Goal: Task Accomplishment & Management: Manage account settings

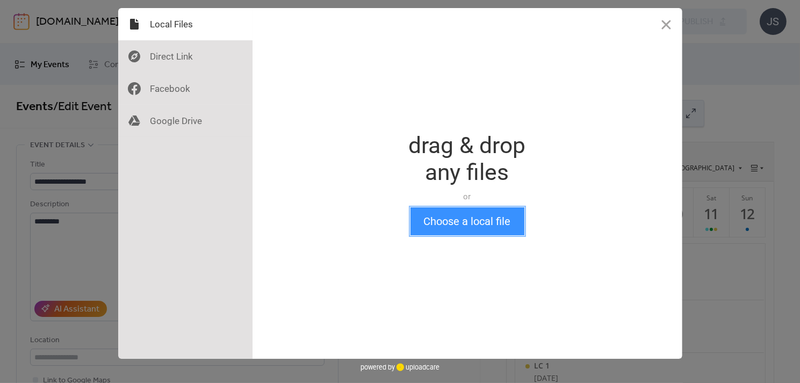
click at [483, 219] on button "Choose a local file" at bounding box center [468, 221] width 114 height 28
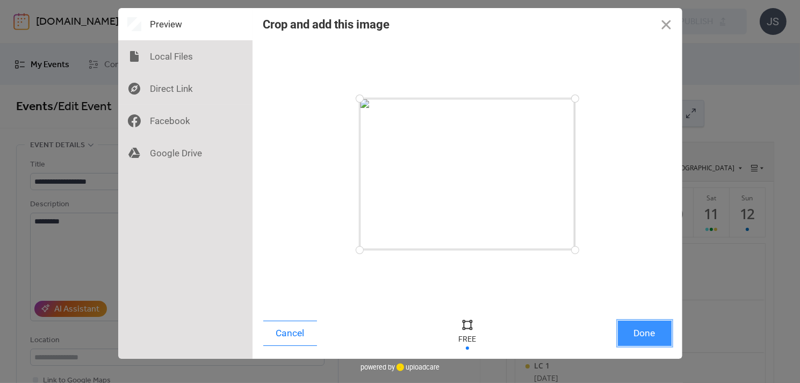
click at [636, 340] on button "Done" at bounding box center [645, 333] width 54 height 25
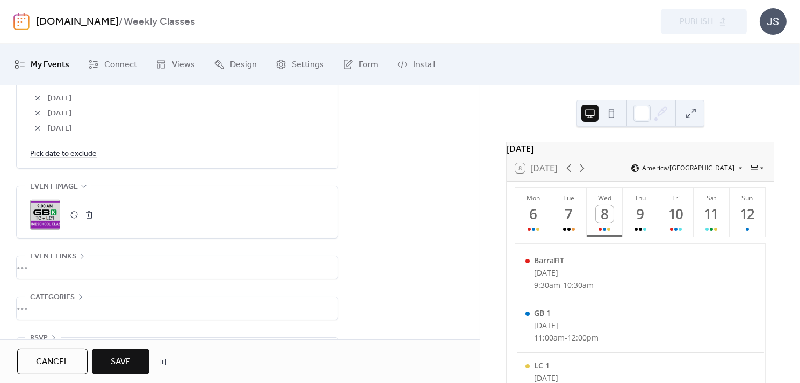
scroll to position [748, 0]
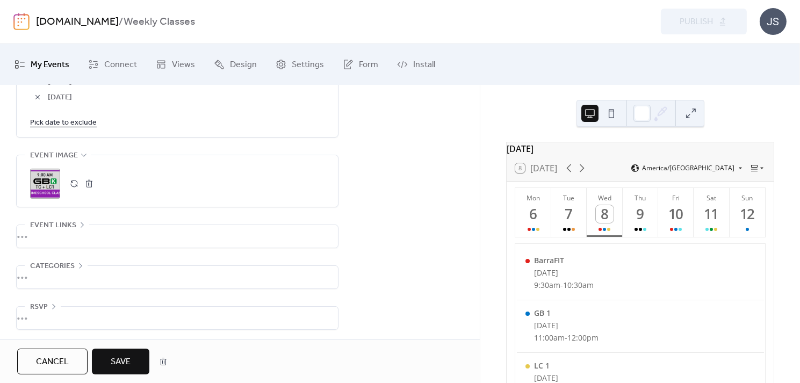
click at [117, 356] on span "Save" at bounding box center [121, 362] width 20 height 13
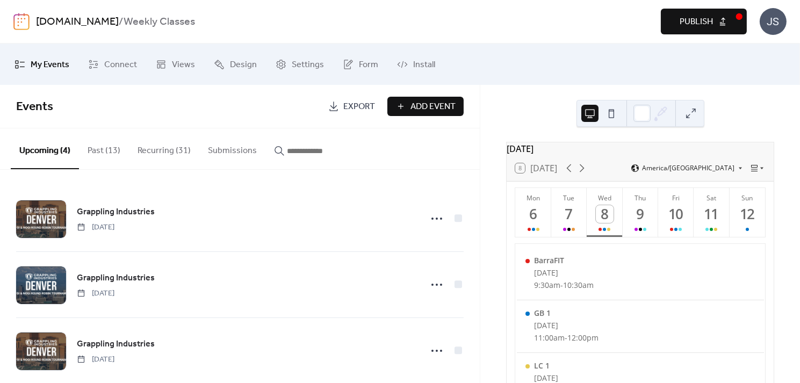
click at [156, 154] on button "Recurring (31)" at bounding box center [164, 148] width 70 height 40
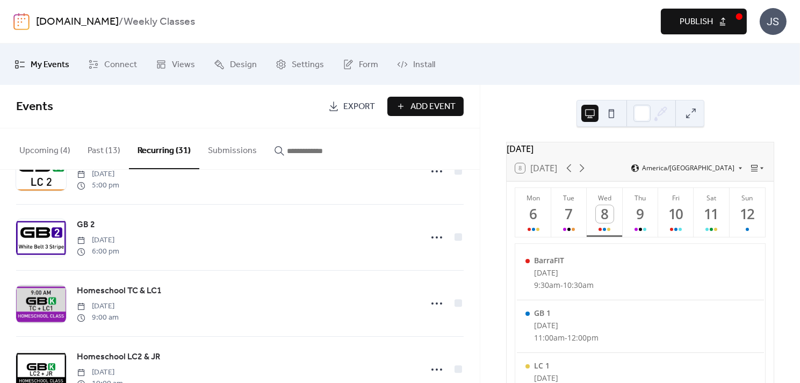
scroll to position [245, 0]
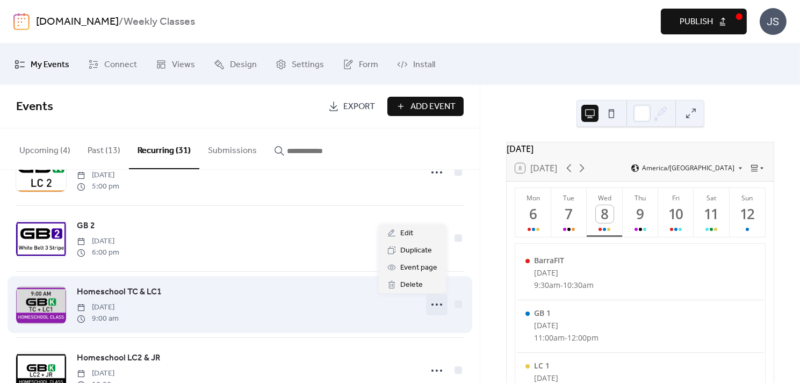
click at [434, 301] on icon at bounding box center [436, 304] width 17 height 17
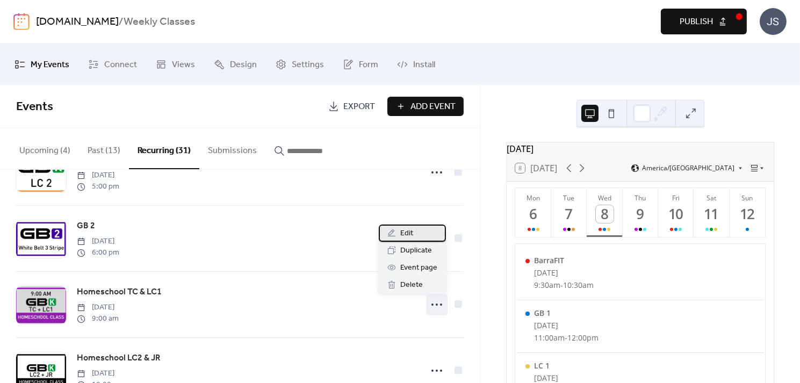
click at [412, 229] on span "Edit" at bounding box center [406, 233] width 13 height 13
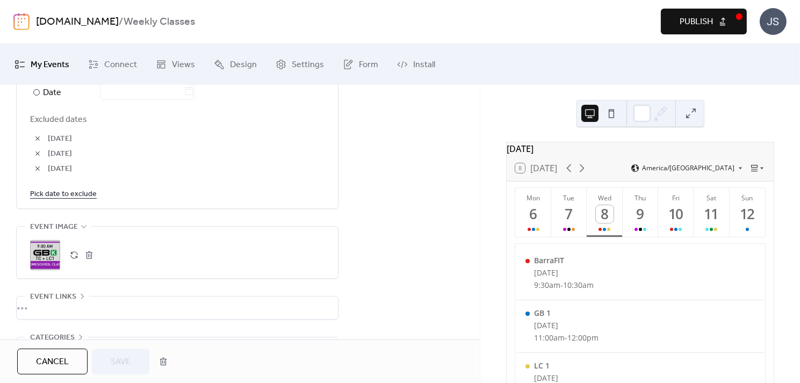
scroll to position [678, 0]
click at [77, 253] on button "button" at bounding box center [74, 253] width 15 height 15
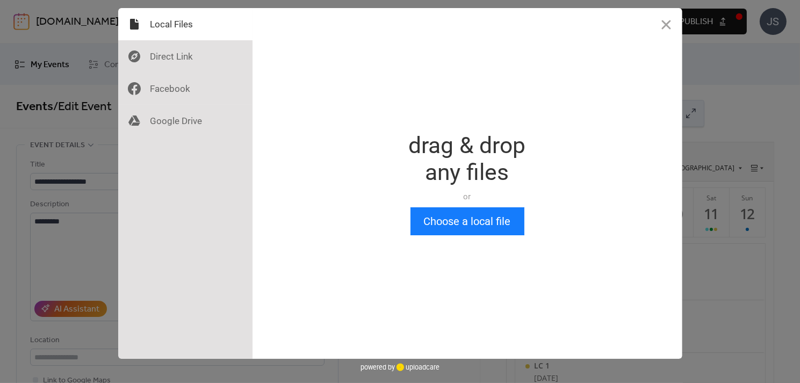
scroll to position [0, 0]
click at [478, 216] on button "Choose a local file" at bounding box center [468, 221] width 114 height 28
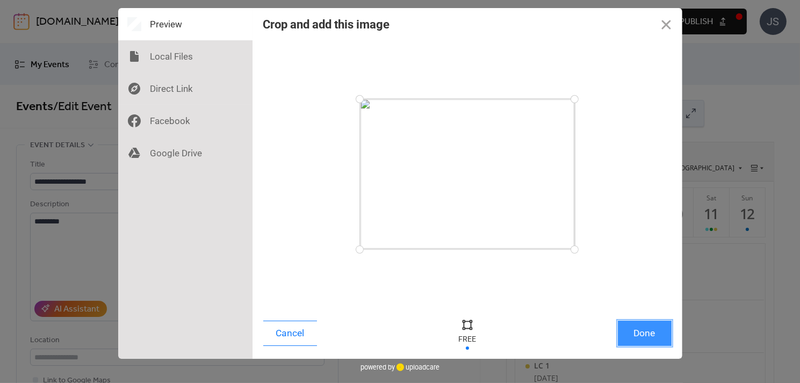
click at [641, 334] on button "Done" at bounding box center [645, 333] width 54 height 25
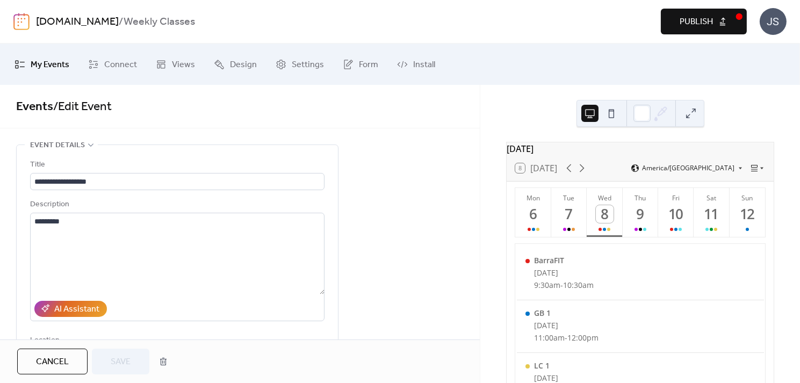
scroll to position [717, 0]
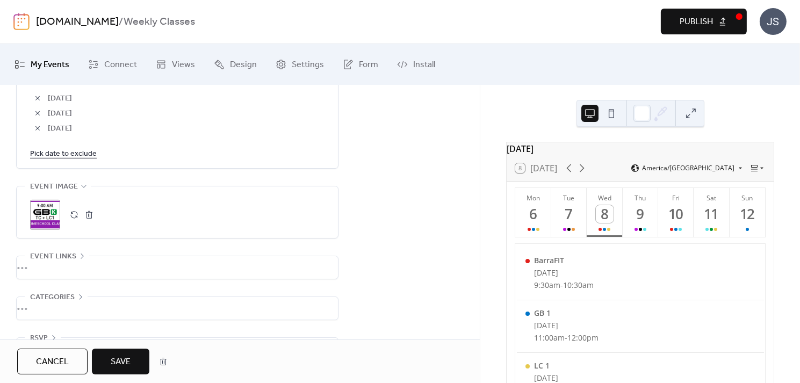
click at [116, 362] on span "Save" at bounding box center [121, 362] width 20 height 13
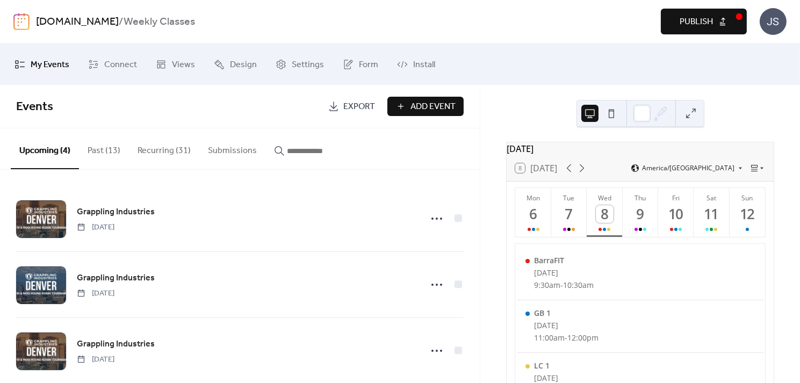
click at [167, 147] on button "Recurring (31)" at bounding box center [164, 148] width 70 height 40
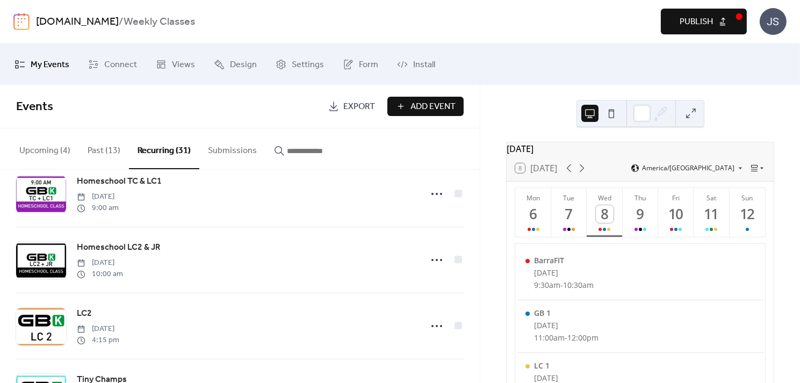
scroll to position [333, 0]
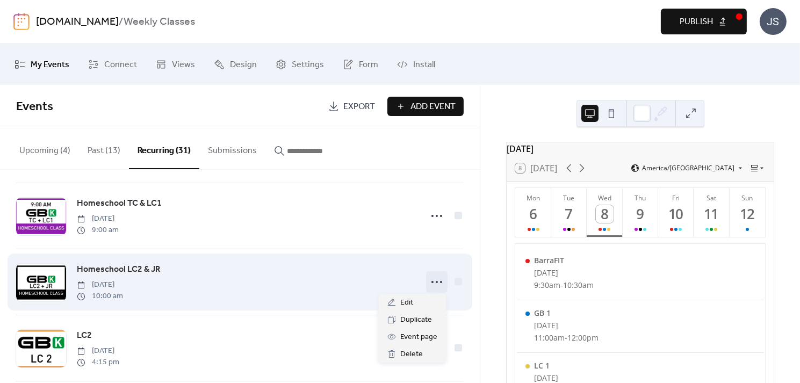
click at [436, 281] on circle at bounding box center [437, 282] width 2 height 2
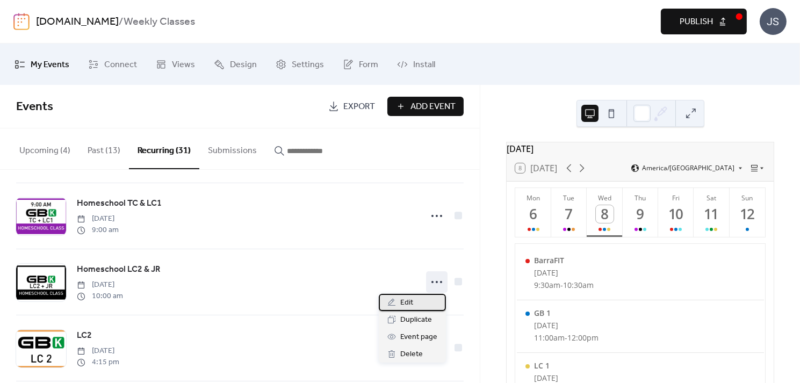
click at [404, 304] on span "Edit" at bounding box center [406, 303] width 13 height 13
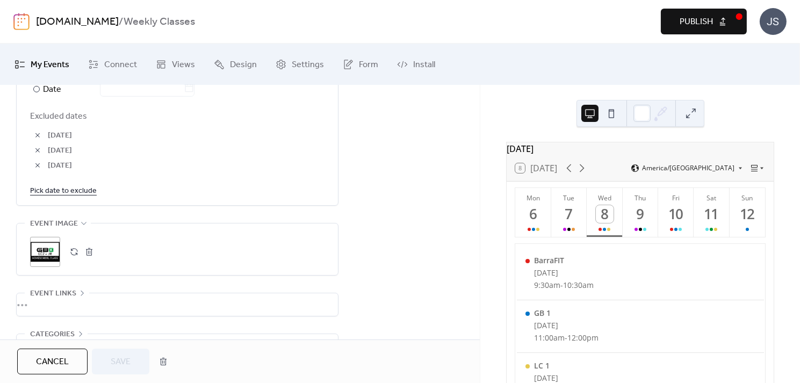
scroll to position [681, 0]
click at [74, 244] on button "button" at bounding box center [74, 250] width 15 height 15
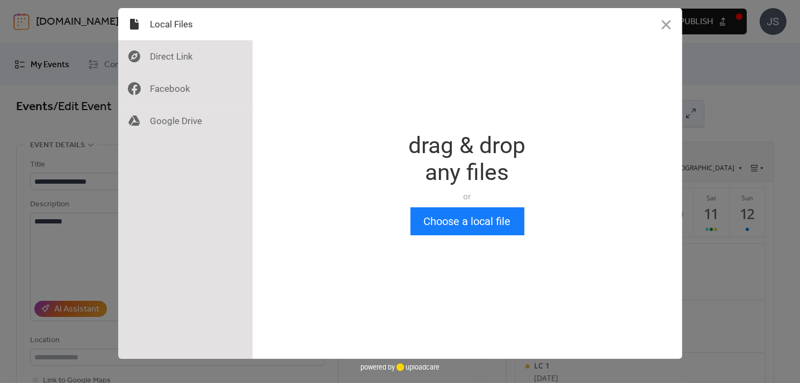
scroll to position [0, 0]
click at [452, 230] on button "Choose a local file" at bounding box center [468, 221] width 114 height 28
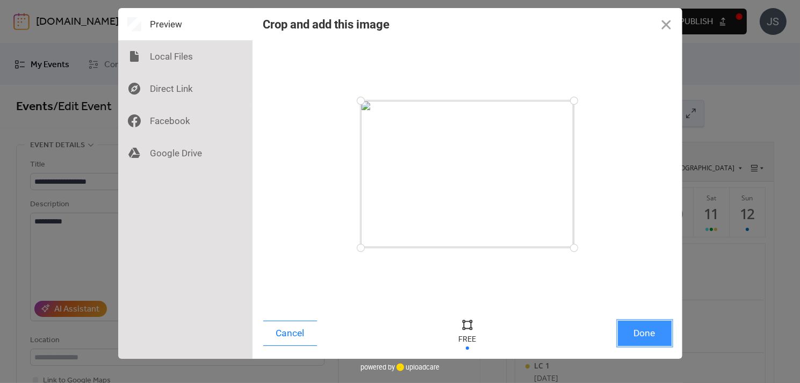
click at [636, 343] on button "Done" at bounding box center [645, 333] width 54 height 25
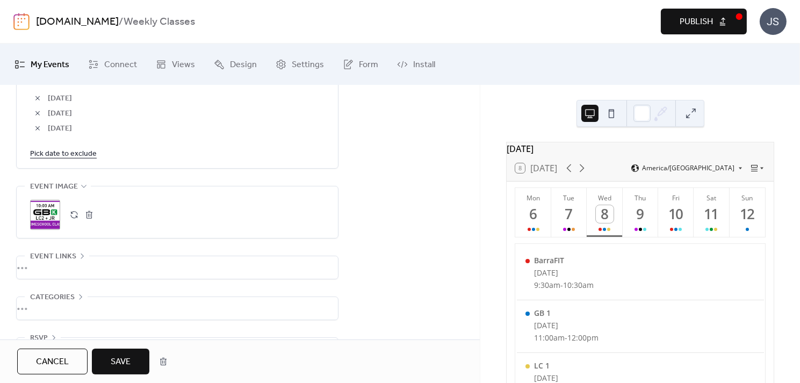
click at [115, 361] on span "Save" at bounding box center [121, 362] width 20 height 13
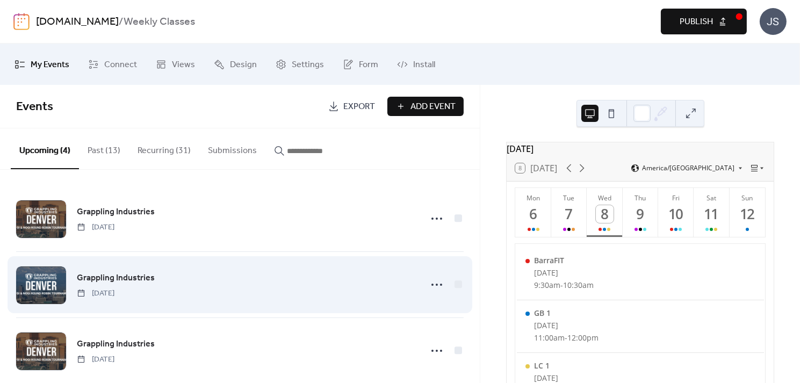
scroll to position [81, 0]
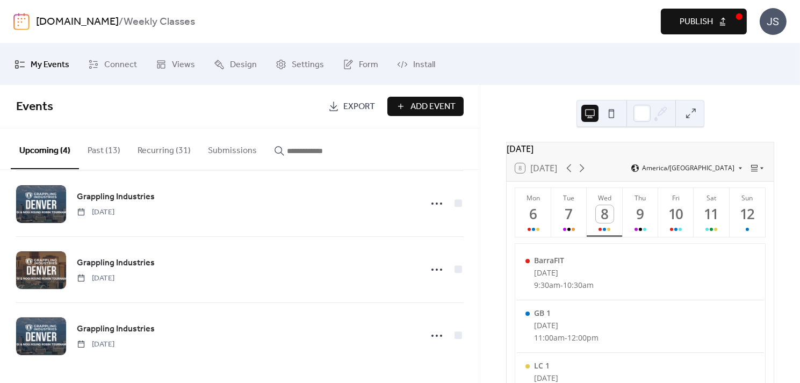
click at [705, 20] on span "Publish" at bounding box center [696, 22] width 33 height 13
click at [162, 148] on button "Recurring (31)" at bounding box center [164, 148] width 70 height 40
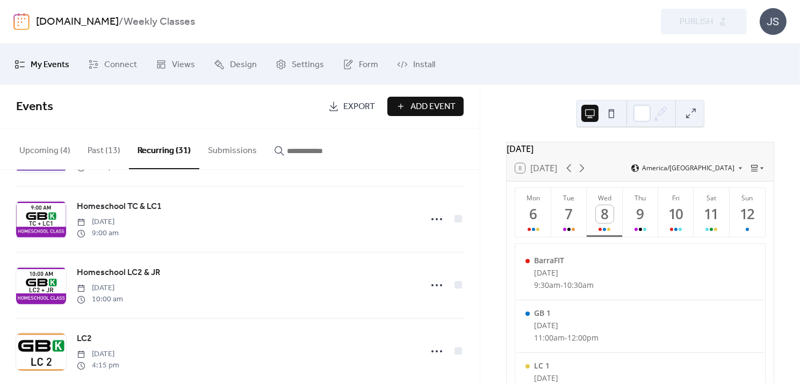
scroll to position [331, 0]
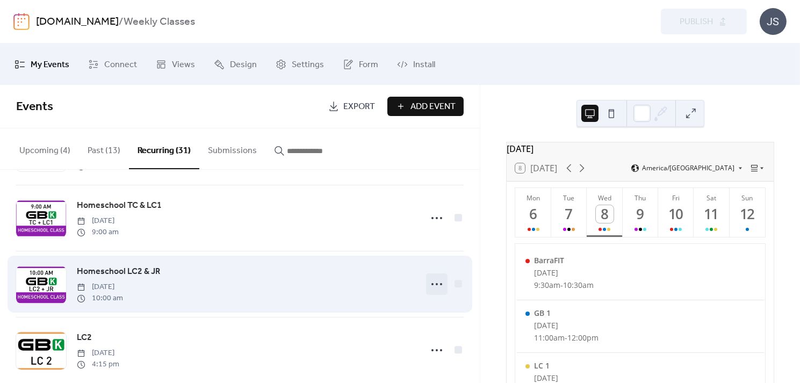
click at [432, 281] on icon at bounding box center [436, 284] width 17 height 17
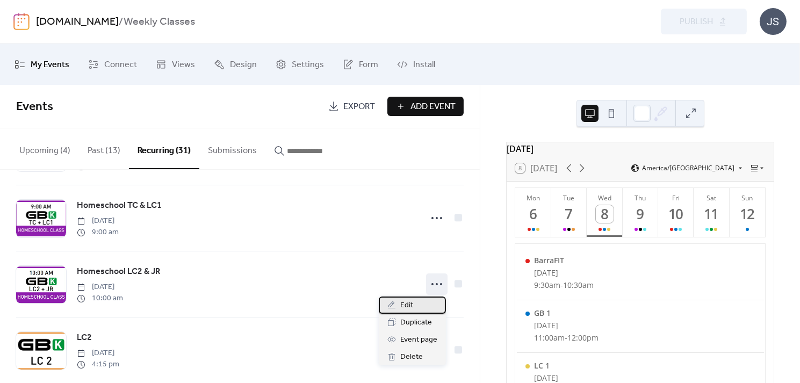
click at [405, 307] on span "Edit" at bounding box center [406, 305] width 13 height 13
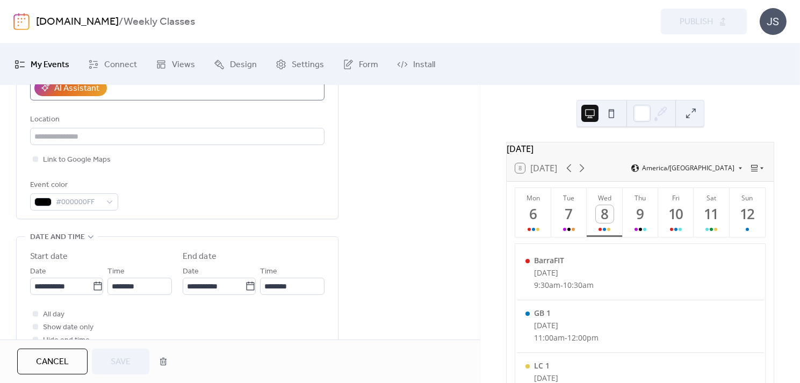
scroll to position [264, 0]
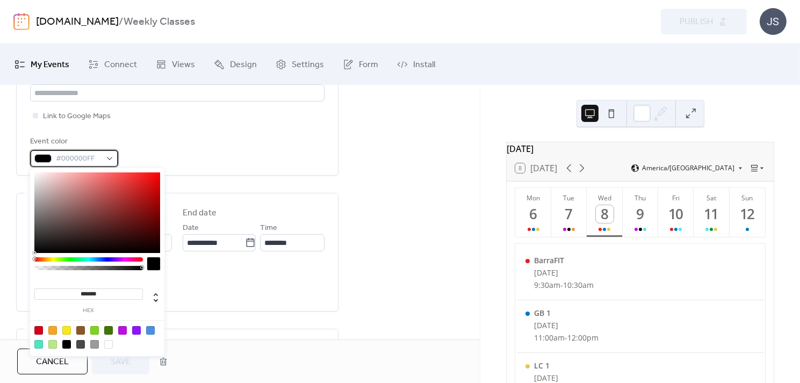
click at [109, 157] on div "#000000FF" at bounding box center [74, 158] width 88 height 17
click at [123, 330] on div at bounding box center [122, 330] width 9 height 9
type input "*******"
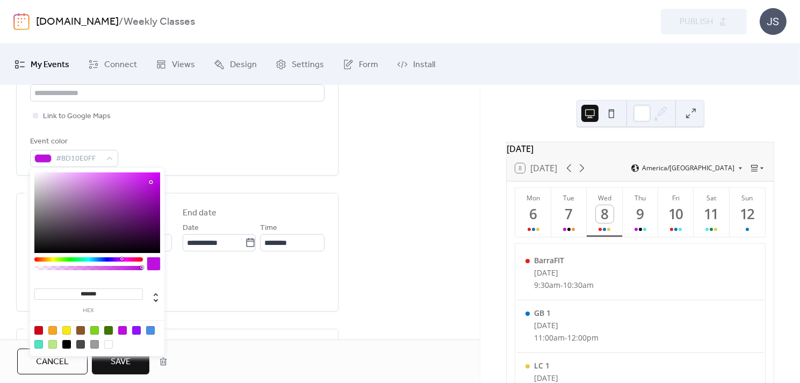
click at [144, 349] on div at bounding box center [97, 337] width 137 height 34
click at [117, 366] on span "Save" at bounding box center [121, 362] width 20 height 13
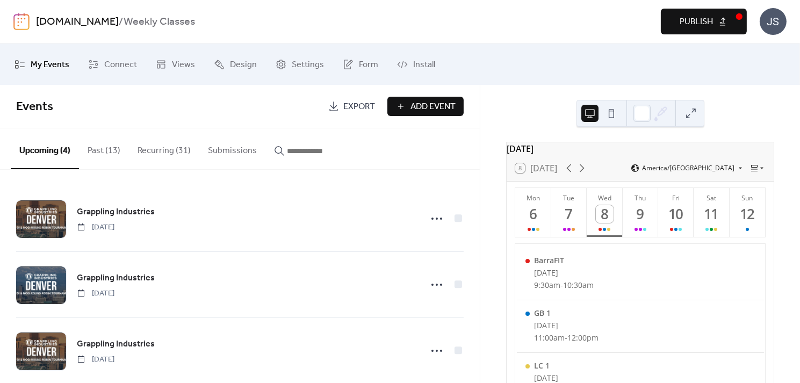
click at [686, 16] on span "Publish" at bounding box center [696, 22] width 33 height 13
